Goal: Task Accomplishment & Management: Manage account settings

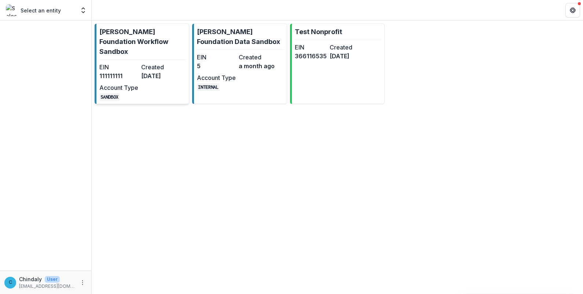
click at [158, 48] on p "[PERSON_NAME] Foundation Workflow Sandbox" at bounding box center [142, 42] width 87 height 30
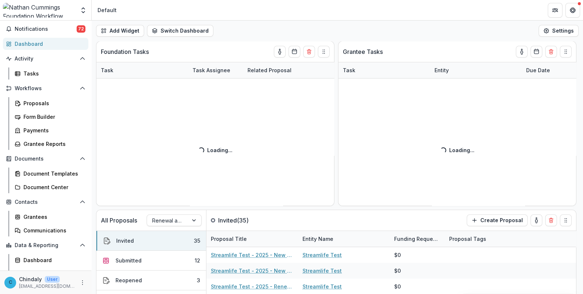
scroll to position [33, 0]
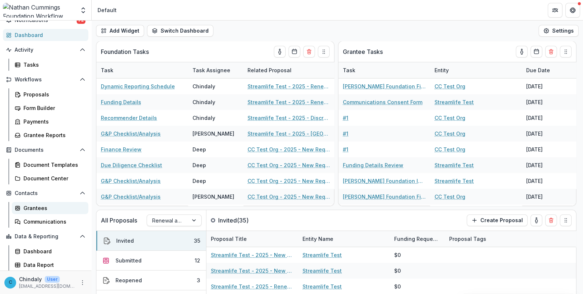
click at [40, 207] on div "Grantees" at bounding box center [52, 208] width 59 height 8
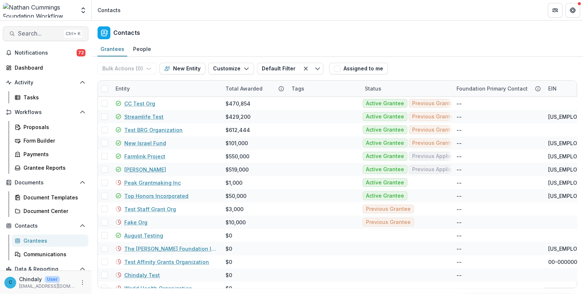
click at [33, 33] on span "Search..." at bounding box center [39, 33] width 43 height 7
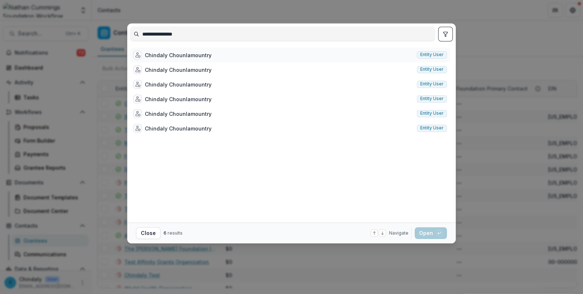
type input "**********"
click at [436, 55] on span "Entity user" at bounding box center [431, 54] width 23 height 5
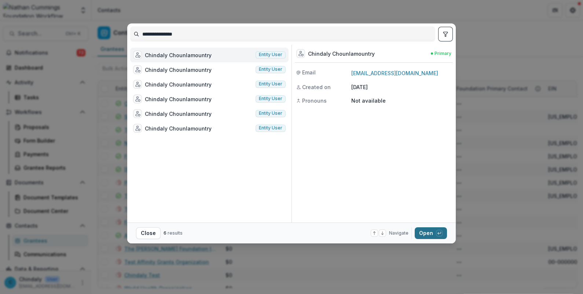
click at [432, 232] on button "Open with enter key" at bounding box center [431, 233] width 32 height 12
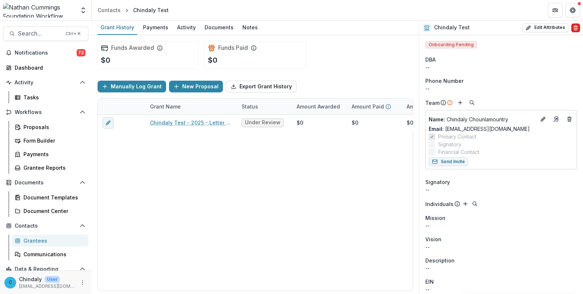
click at [574, 30] on icon "Delete" at bounding box center [575, 28] width 3 height 3
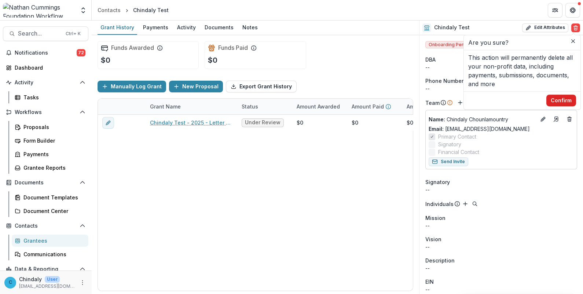
click at [565, 100] on button "Confirm" at bounding box center [561, 101] width 30 height 12
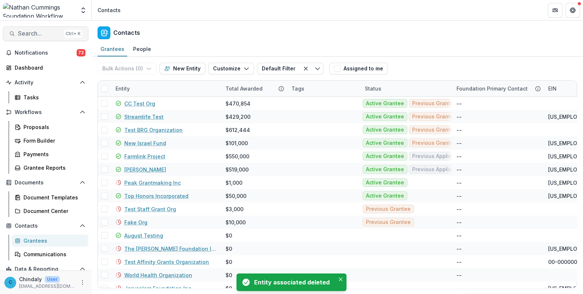
click at [36, 33] on span "Search..." at bounding box center [39, 33] width 43 height 7
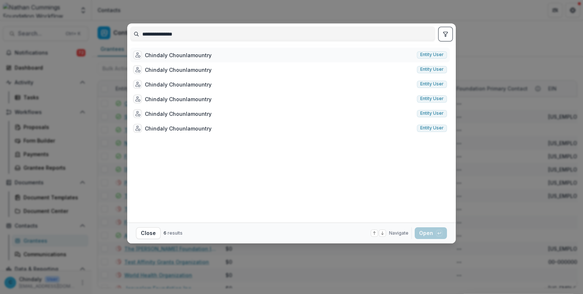
type input "**********"
click at [424, 56] on span "Entity user" at bounding box center [431, 54] width 23 height 5
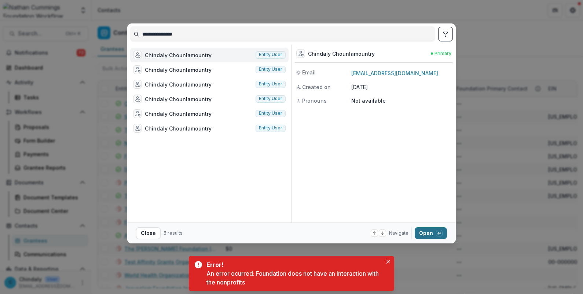
click at [431, 237] on button "Open with enter key" at bounding box center [431, 233] width 32 height 12
